Goal: Ask a question

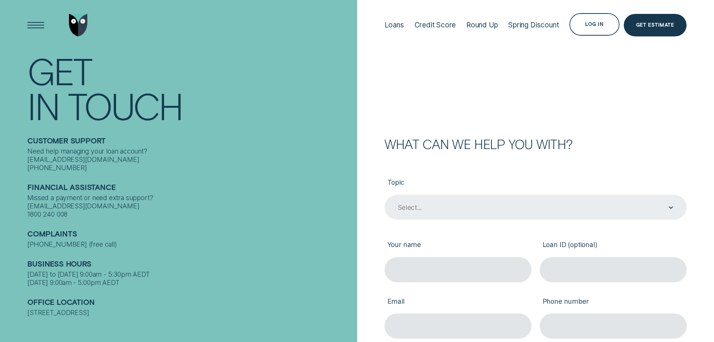
click at [452, 210] on div "Select..." at bounding box center [535, 207] width 276 height 9
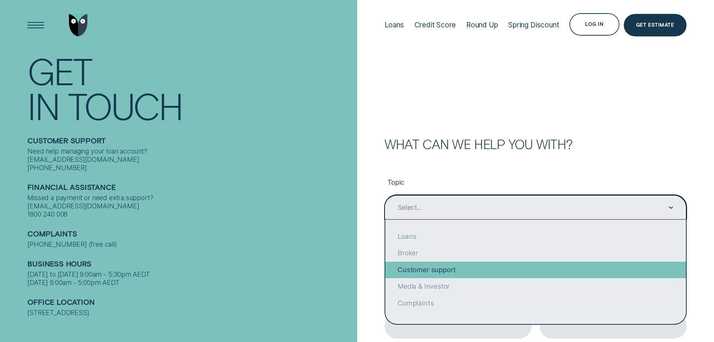
click at [445, 263] on div "Customer support" at bounding box center [535, 269] width 301 height 16
type input "Customer support"
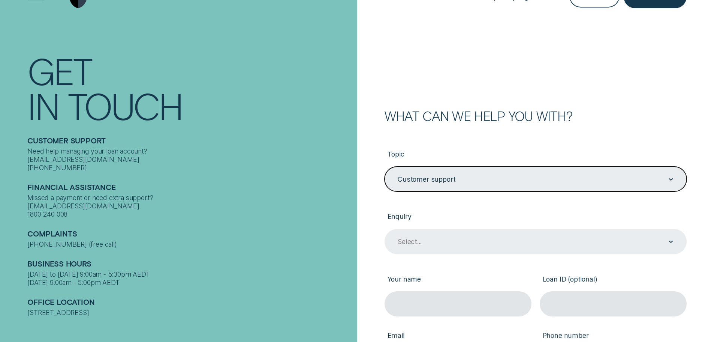
scroll to position [75, 0]
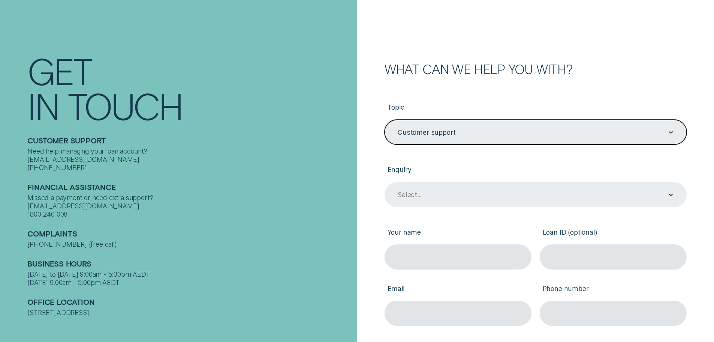
click at [423, 195] on div "Select..." at bounding box center [535, 194] width 276 height 9
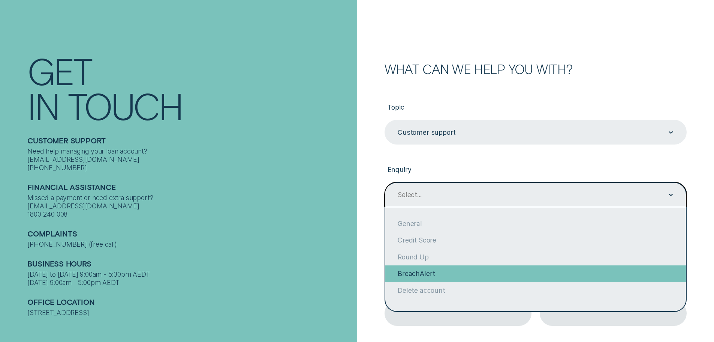
click at [440, 276] on div "BreachAlert" at bounding box center [535, 273] width 301 height 16
type input "BreachAlert"
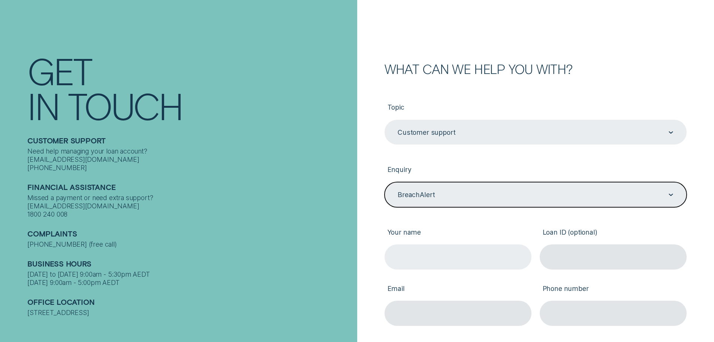
scroll to position [187, 0]
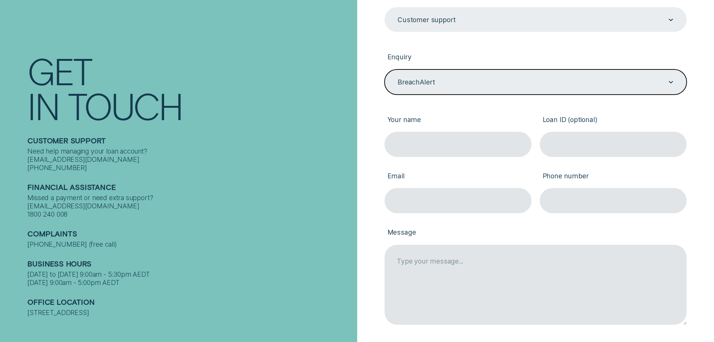
click at [442, 118] on label "Your name" at bounding box center [458, 120] width 147 height 23
click at [442, 132] on input "Your name" at bounding box center [458, 144] width 147 height 25
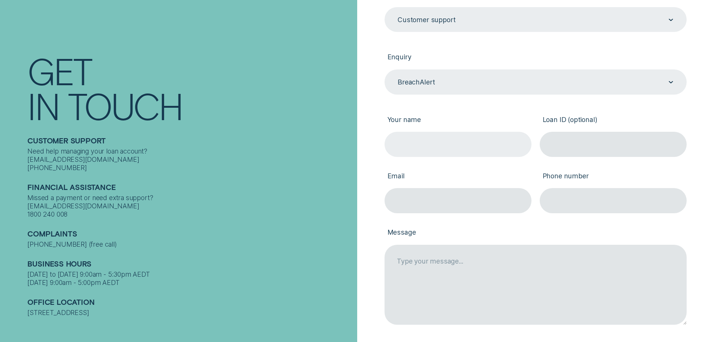
click at [441, 149] on input "Your name" at bounding box center [458, 144] width 147 height 25
type input "[PERSON_NAME]"
type input "[EMAIL_ADDRESS][DOMAIN_NAME]"
type input "0475517407"
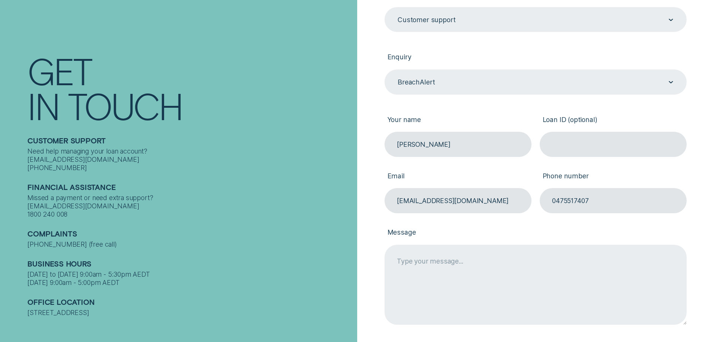
click at [499, 307] on textarea "Message" at bounding box center [536, 284] width 302 height 80
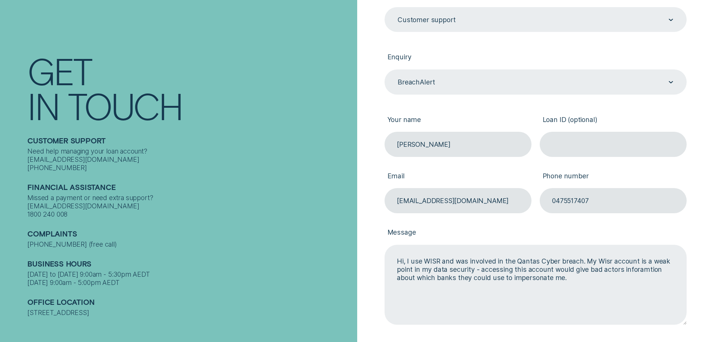
click at [642, 271] on textarea "Hi, I use WISR and was involved in the Qantas Cyber breach. My Wisr account is …" at bounding box center [536, 284] width 302 height 80
click at [630, 282] on textarea "Hi, I use WISR and was involved in the Qantas Cyber breach. My Wisr account is …" at bounding box center [536, 284] width 302 height 80
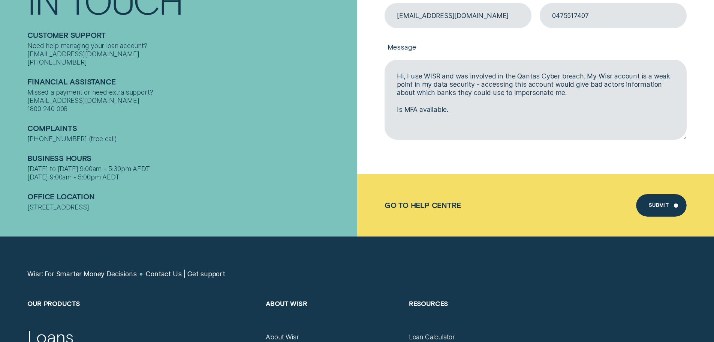
scroll to position [375, 0]
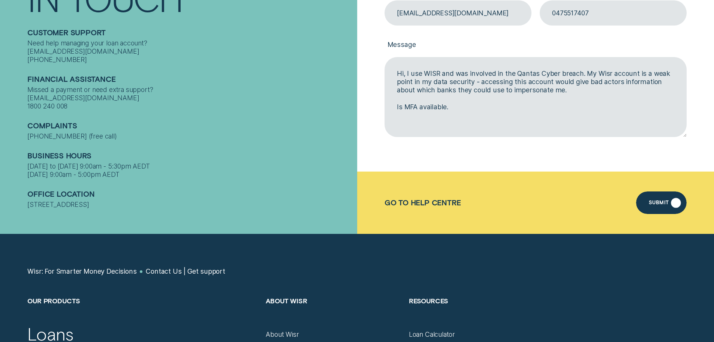
type textarea "Hi, I use WISR and was involved in the Qantas Cyber breach. My Wisr account is …"
click at [663, 203] on div "Submit" at bounding box center [659, 203] width 20 height 4
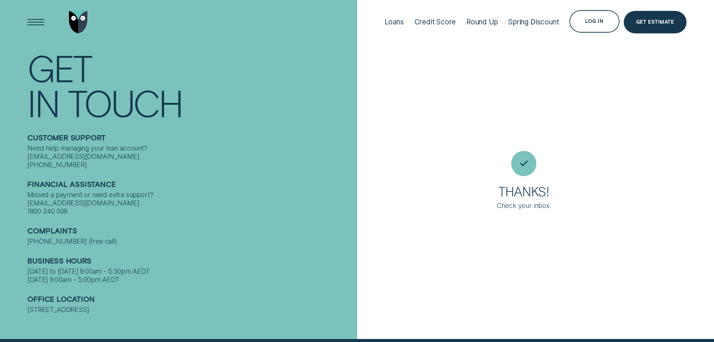
scroll to position [1, 0]
